Goal: Check status: Check status

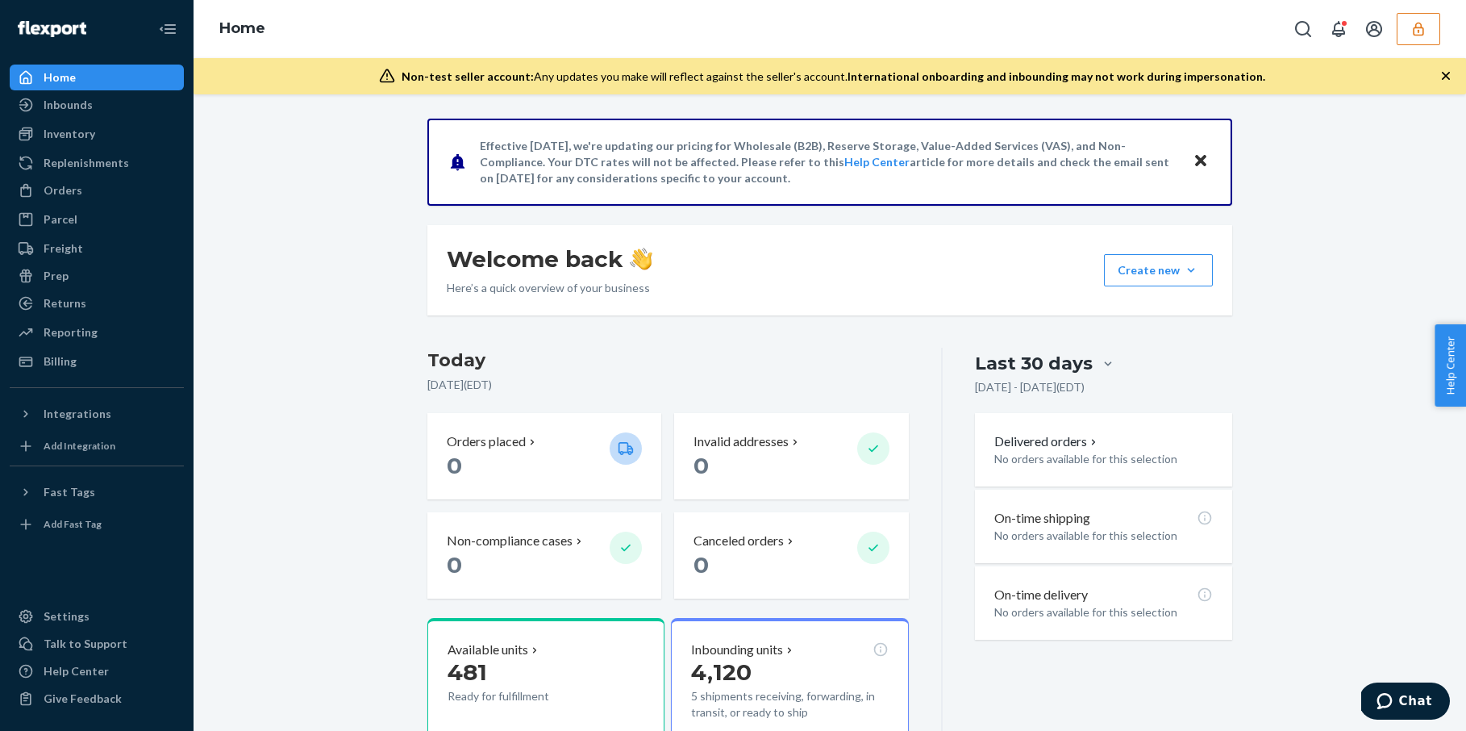
click at [1419, 35] on icon "button" at bounding box center [1419, 29] width 16 height 16
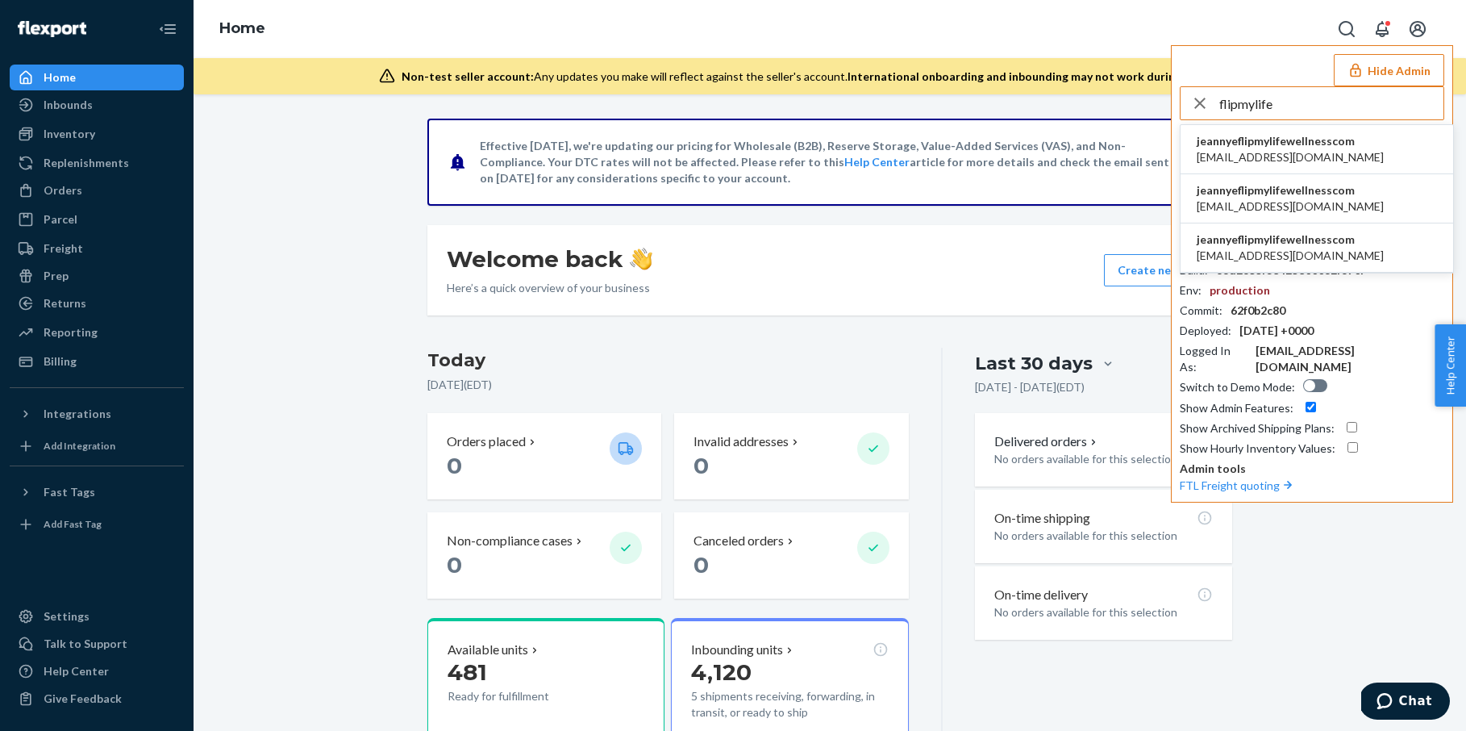
type input "flipmylife"
click at [1259, 248] on span "jeannye@flipmylifewellness.com" at bounding box center [1290, 256] width 187 height 16
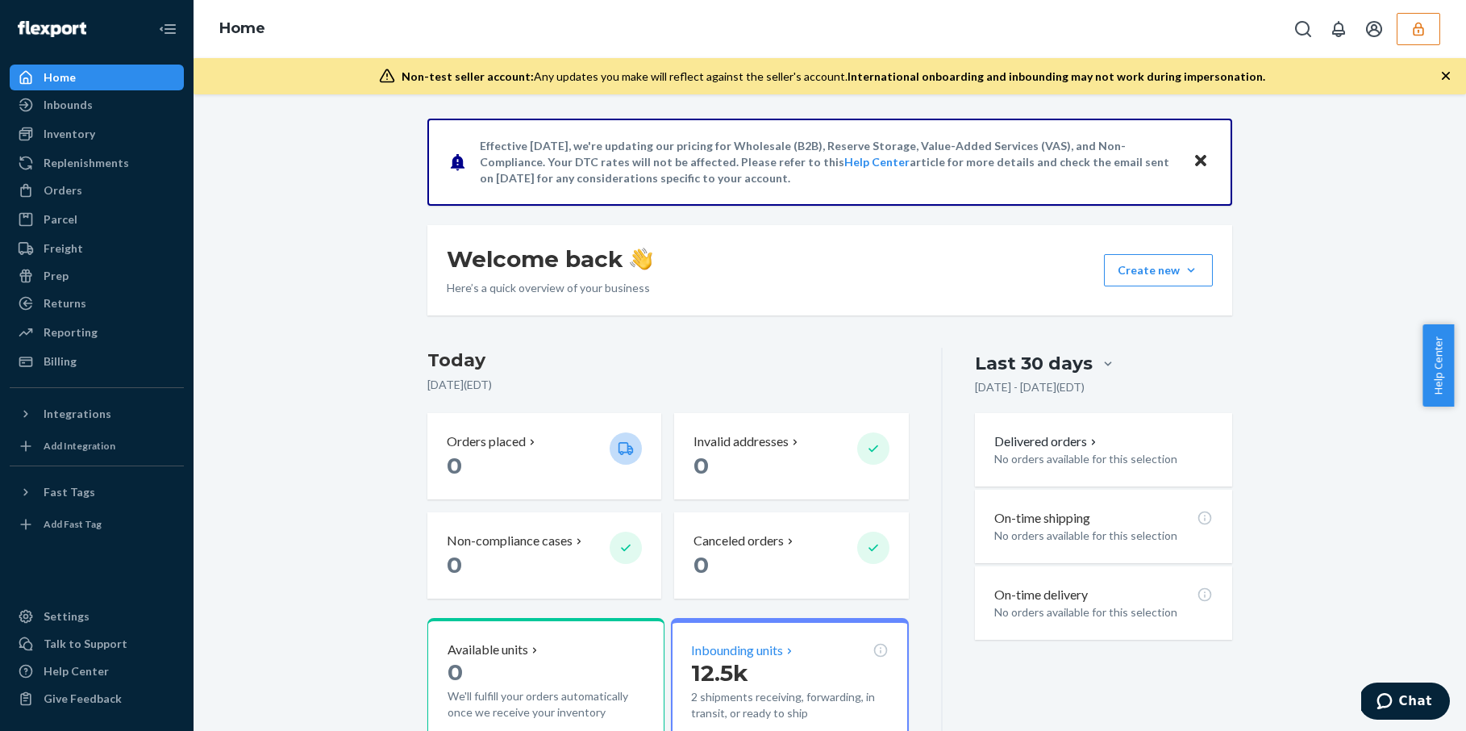
click at [765, 654] on p "Inbounding units" at bounding box center [737, 650] width 92 height 19
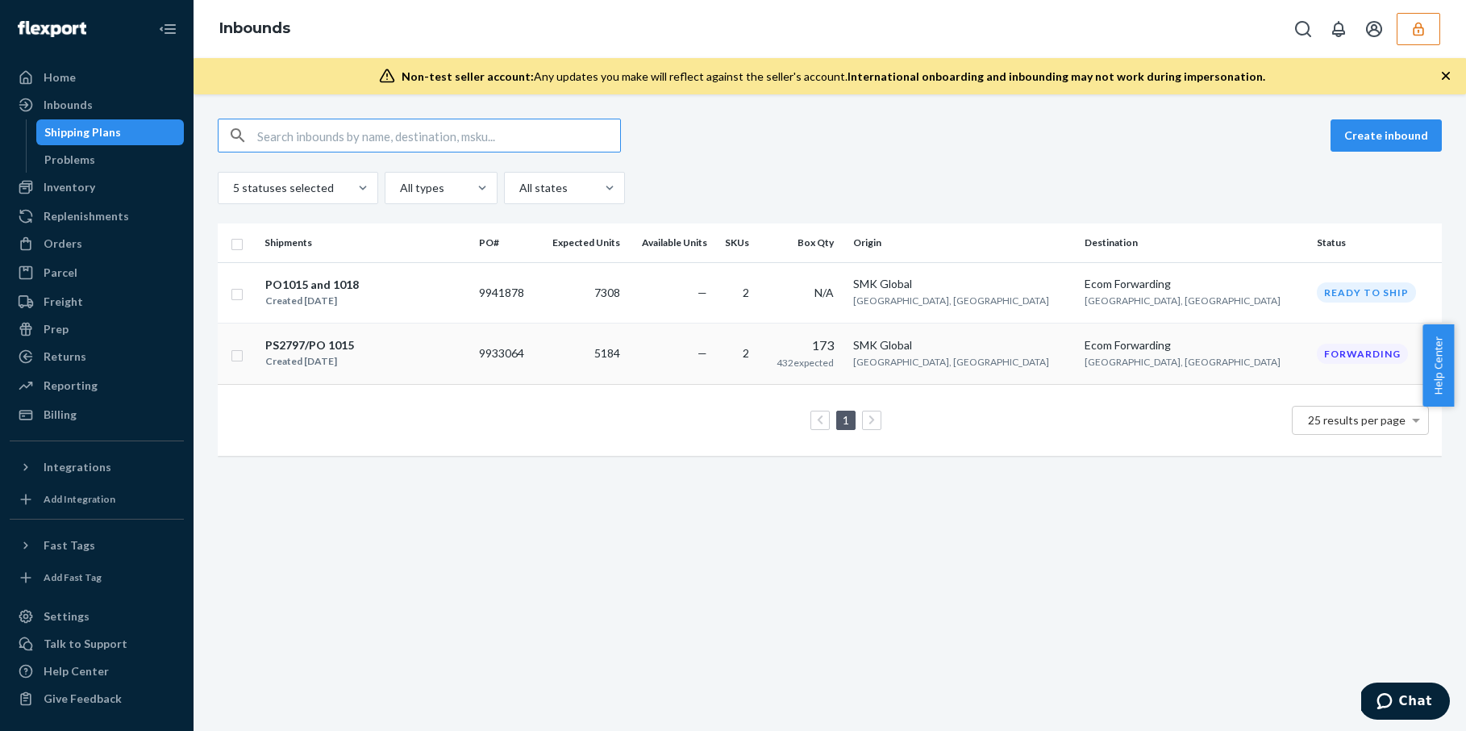
click at [714, 352] on td "—" at bounding box center [670, 354] width 87 height 62
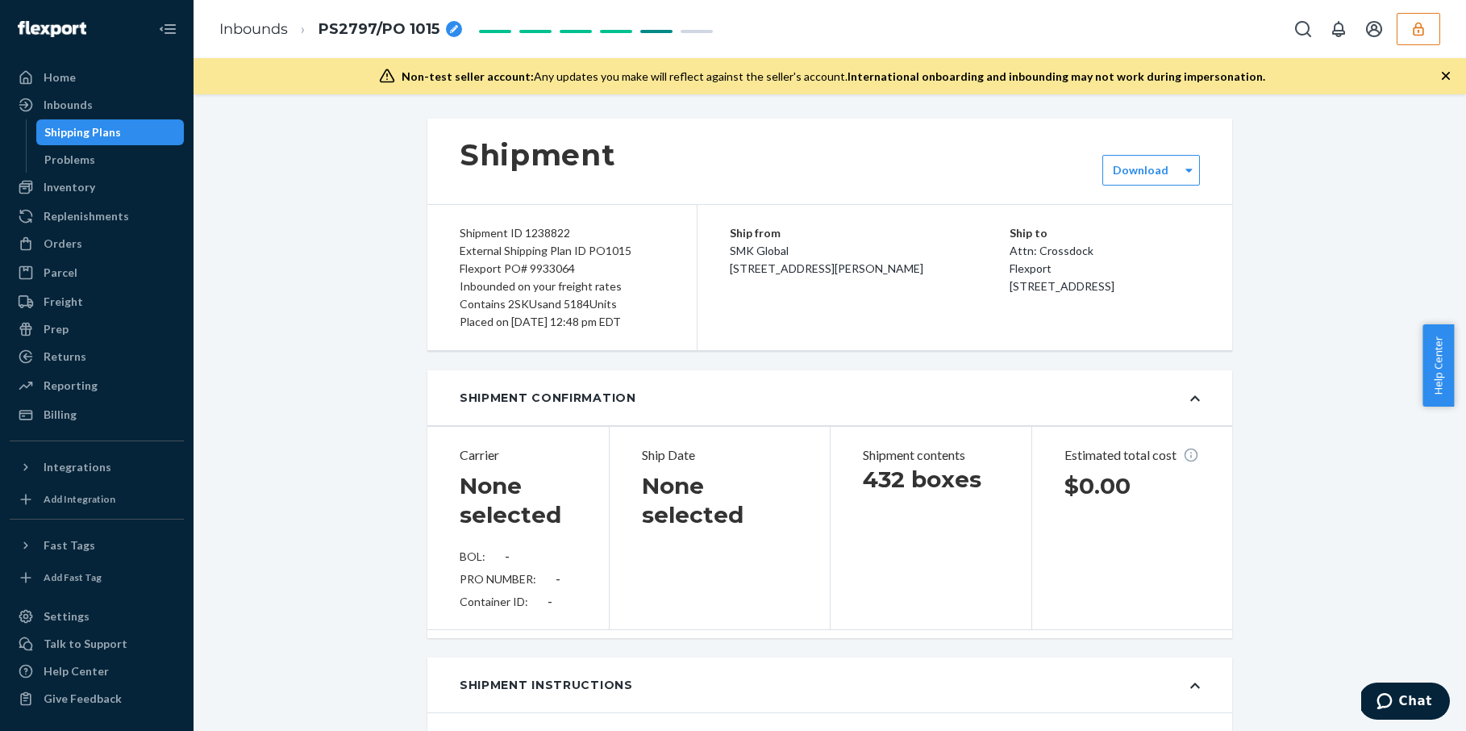
type input "BG1017468925"
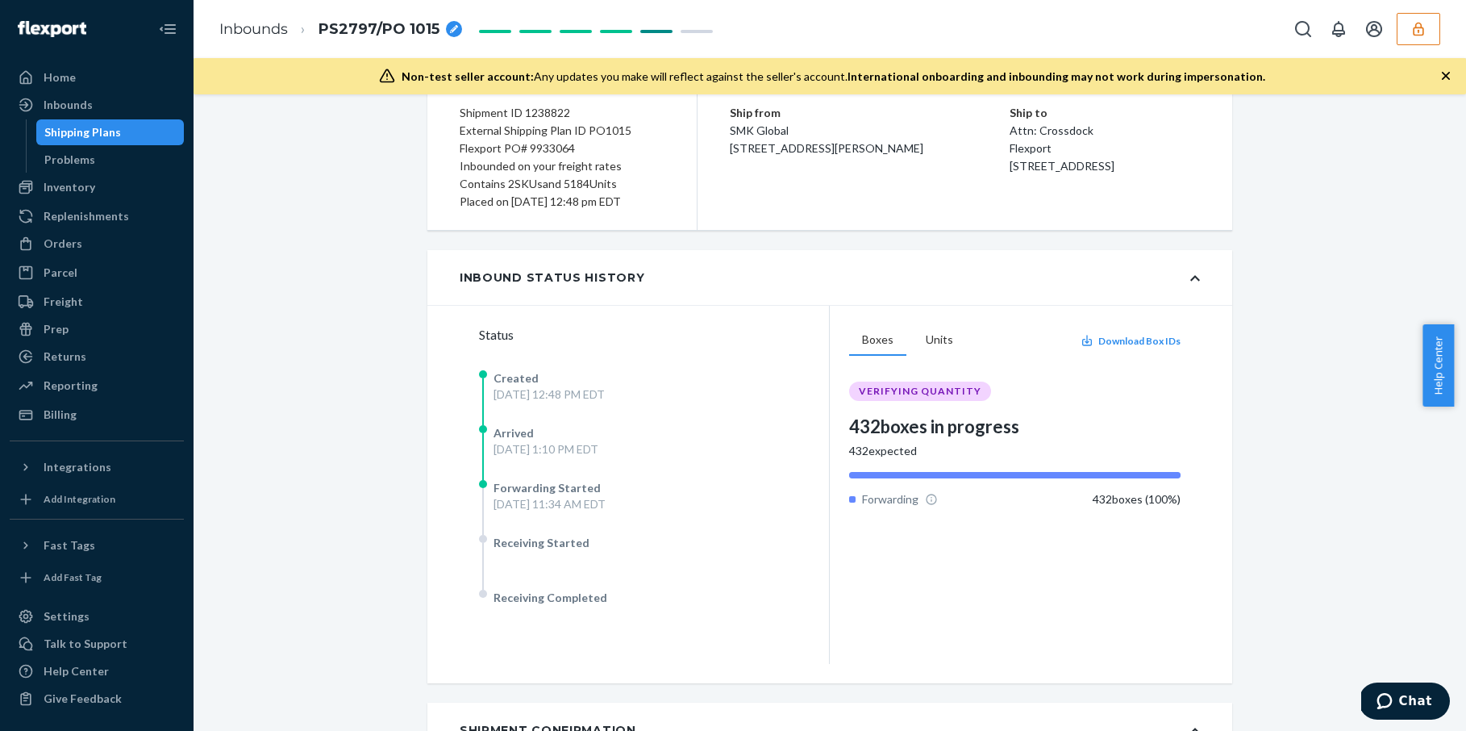
scroll to position [139, 0]
click at [929, 350] on button "Units" at bounding box center [939, 342] width 53 height 31
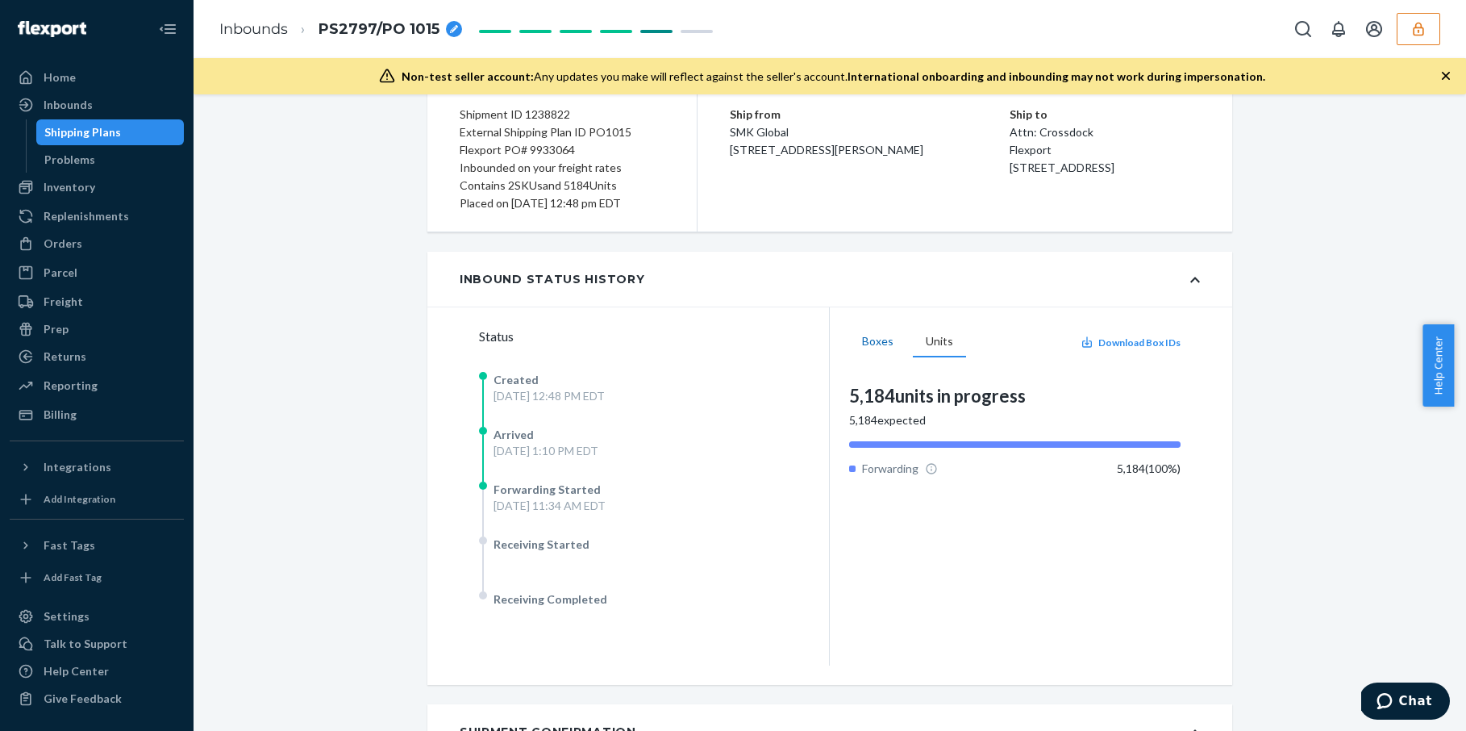
click at [876, 340] on button "Boxes" at bounding box center [877, 342] width 57 height 31
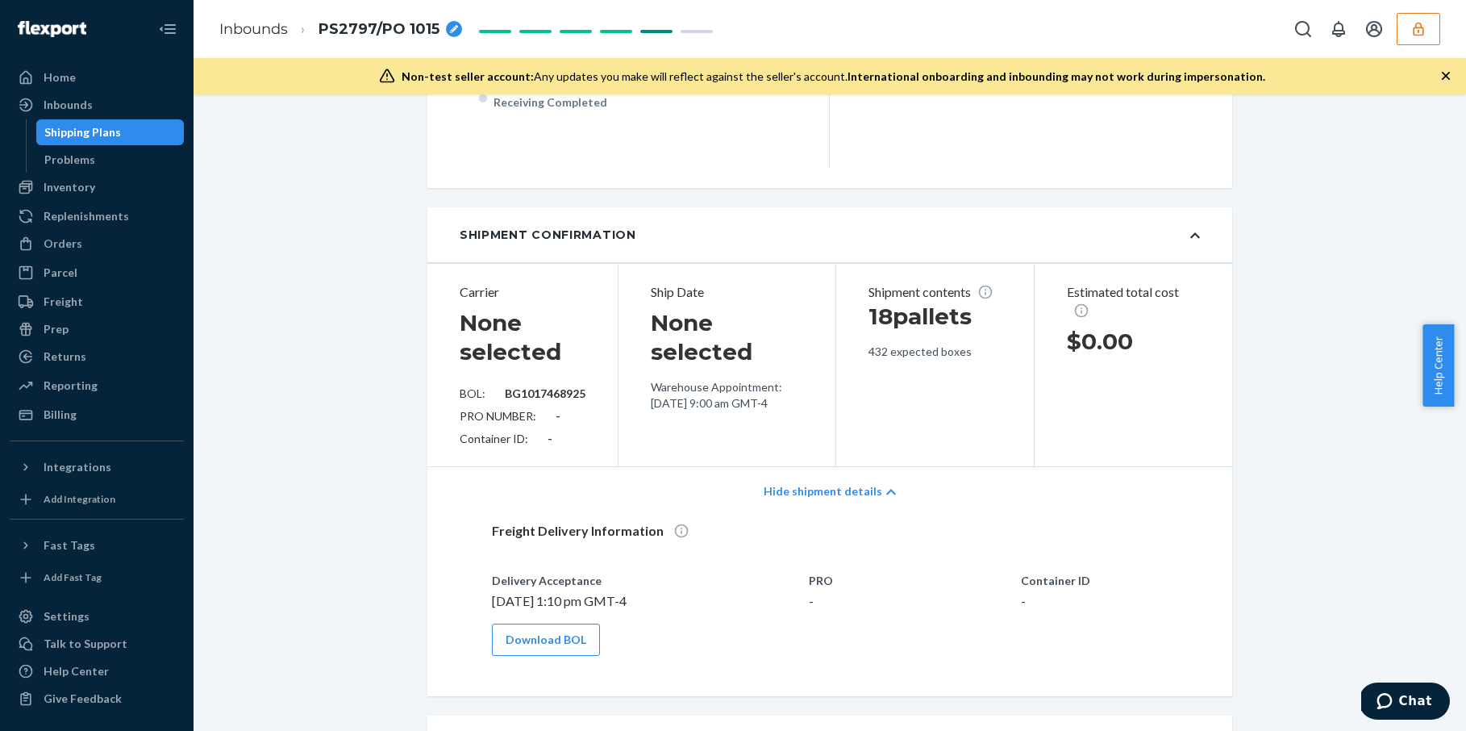
scroll to position [0, 0]
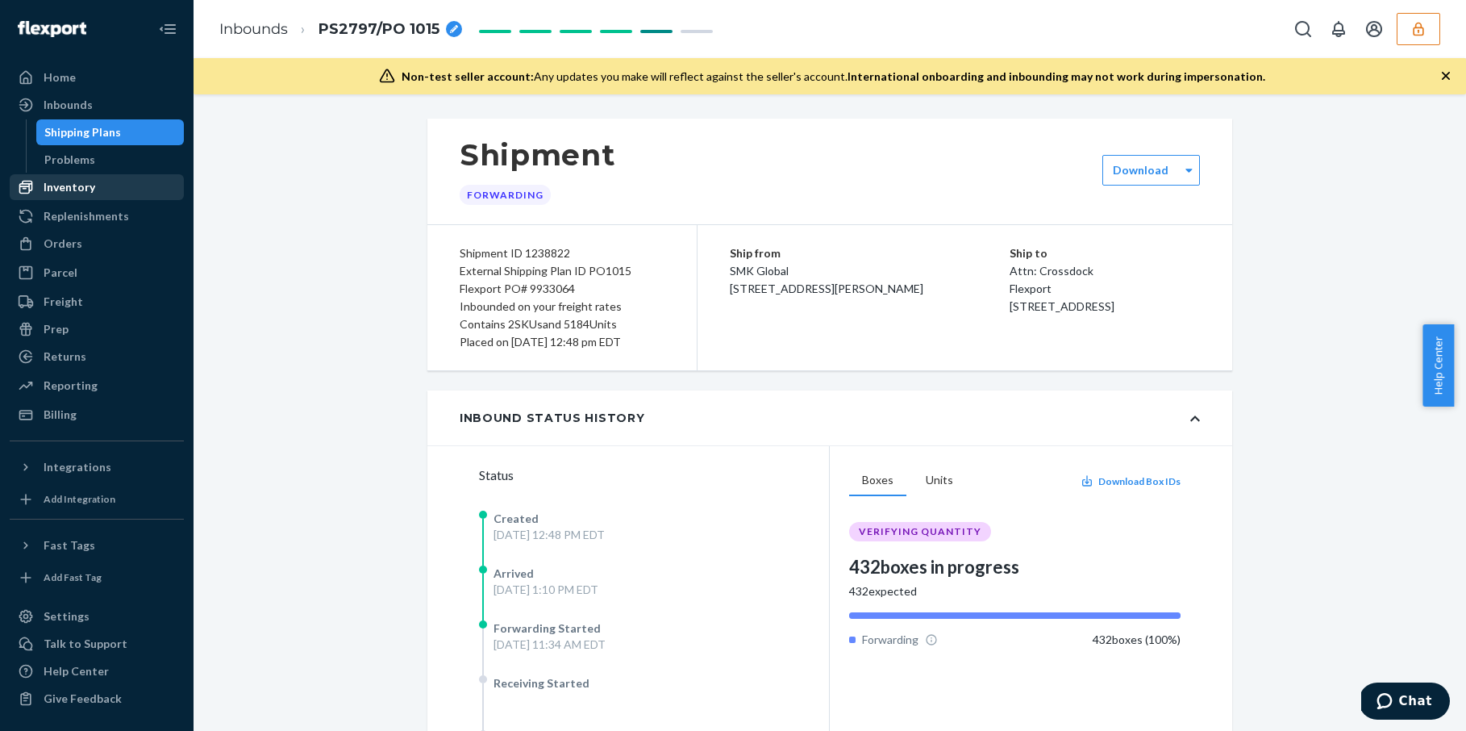
click at [110, 189] on div "Inventory" at bounding box center [96, 187] width 171 height 23
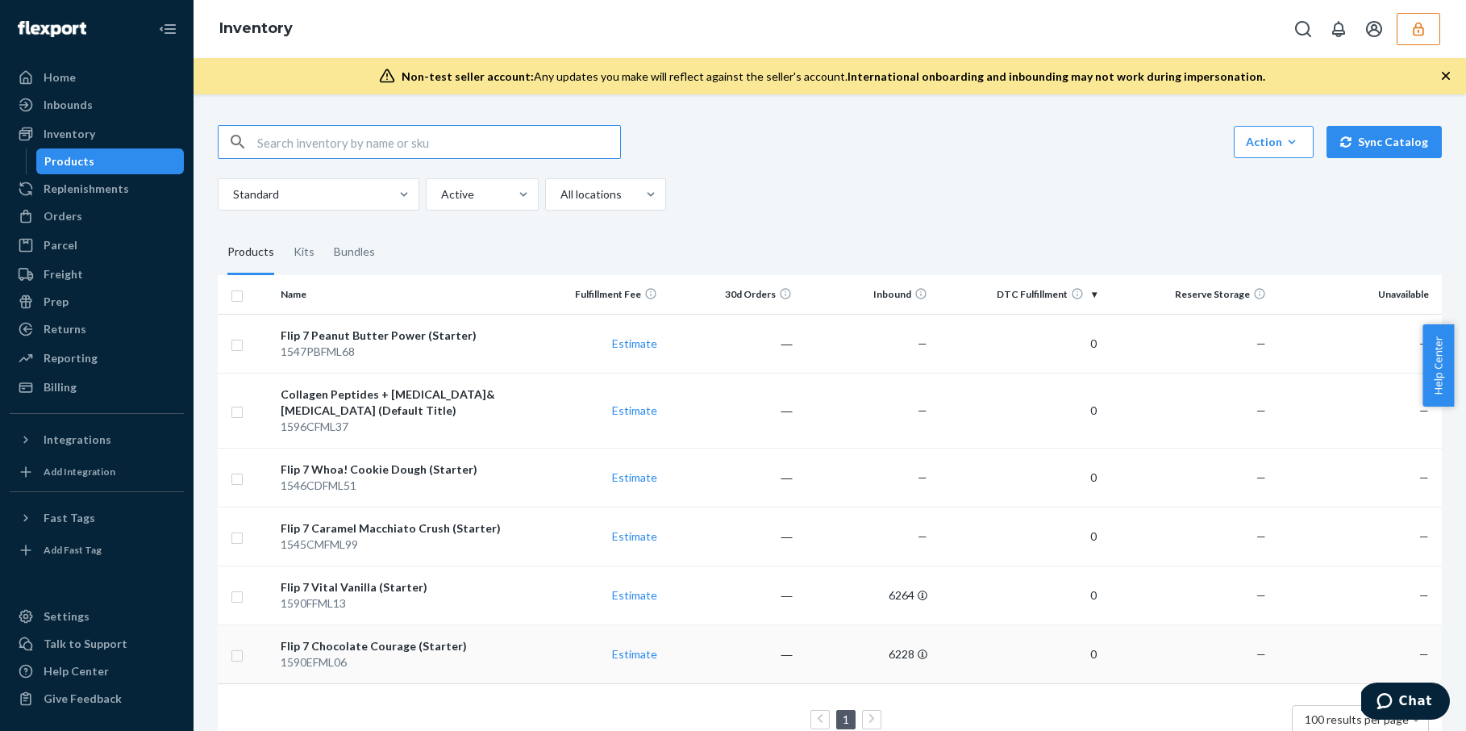
click at [565, 658] on td "Estimate" at bounding box center [596, 653] width 136 height 59
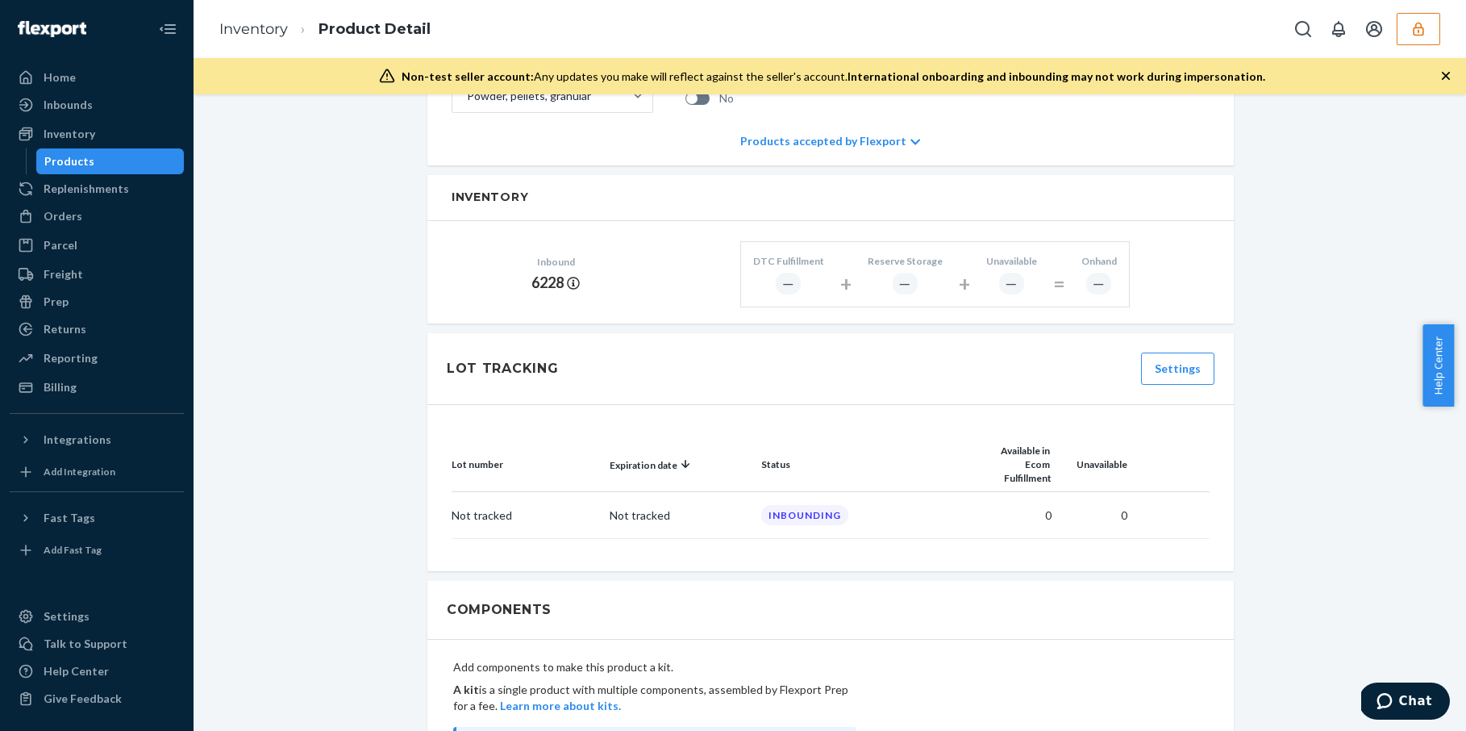
scroll to position [644, 0]
